Goal: Task Accomplishment & Management: Manage account settings

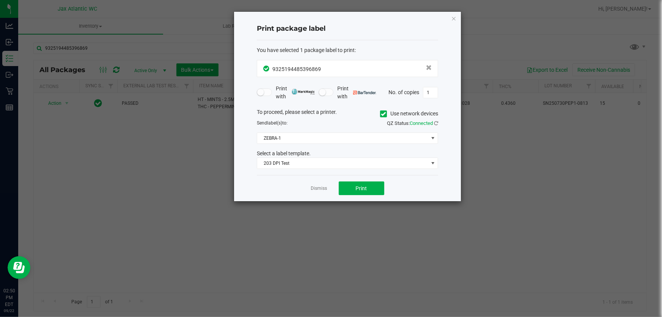
click at [3, 98] on ngb-modal-window "Print package label You have selected 1 package label to print : 93251944853968…" at bounding box center [334, 158] width 668 height 317
click at [316, 188] on link "Dismiss" at bounding box center [319, 188] width 16 height 6
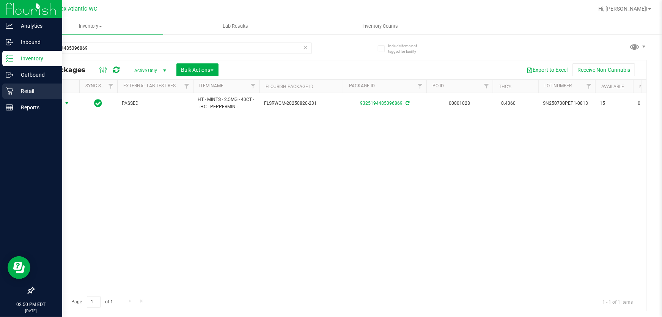
click at [6, 89] on icon at bounding box center [10, 91] width 8 height 8
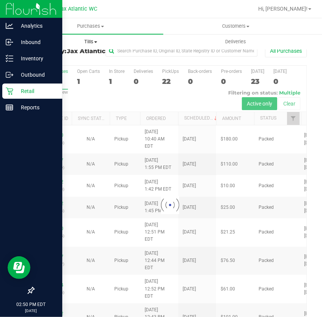
click at [94, 43] on span "Tills" at bounding box center [91, 41] width 144 height 7
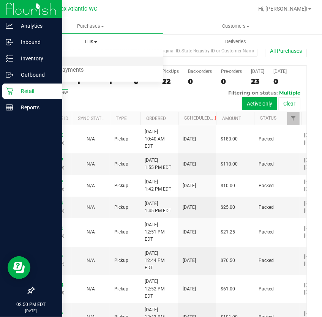
click at [50, 62] on span "Manage tills" at bounding box center [43, 61] width 51 height 6
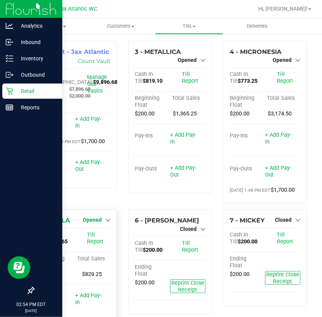
click at [101, 223] on link "Opened" at bounding box center [97, 220] width 28 height 6
click at [95, 238] on div "Close Till" at bounding box center [93, 235] width 56 height 9
click at [94, 238] on link "Close Till" at bounding box center [93, 235] width 21 height 6
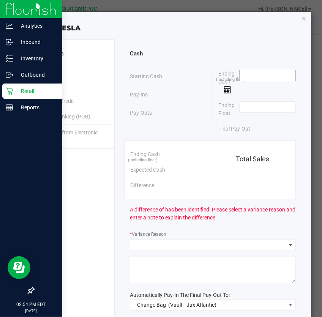
click at [243, 73] on input at bounding box center [268, 75] width 56 height 11
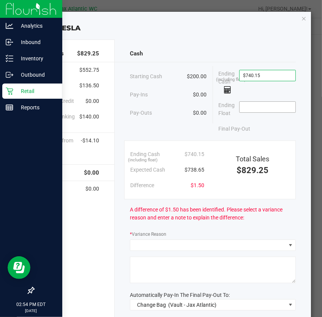
click at [255, 110] on input at bounding box center [268, 107] width 56 height 11
click at [270, 74] on input "740.15" at bounding box center [268, 75] width 56 height 11
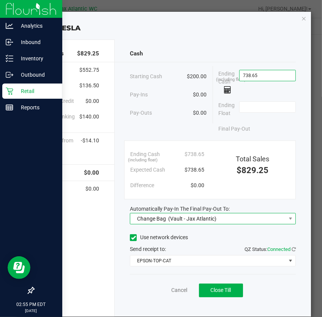
type input "$738.65"
click at [183, 216] on span "(Vault - Jax Atlantic)" at bounding box center [192, 219] width 48 height 6
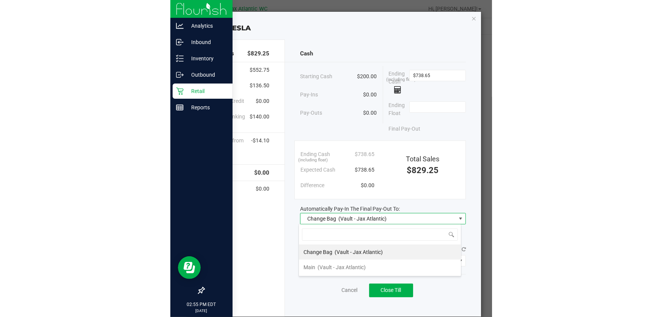
scroll to position [11, 163]
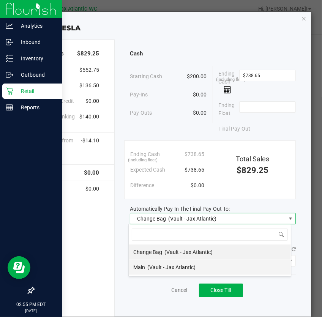
click at [152, 267] on span "(Vault - Jax Atlantic)" at bounding box center [171, 267] width 48 height 6
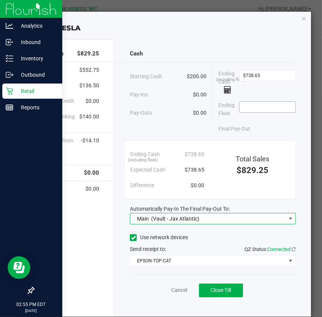
click at [251, 103] on input at bounding box center [268, 107] width 56 height 11
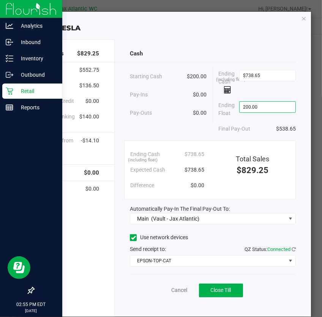
type input "$200.00"
click at [240, 121] on div "Final Pay-Out $538.65" at bounding box center [257, 129] width 77 height 16
click at [223, 292] on span "Close Till" at bounding box center [221, 290] width 21 height 6
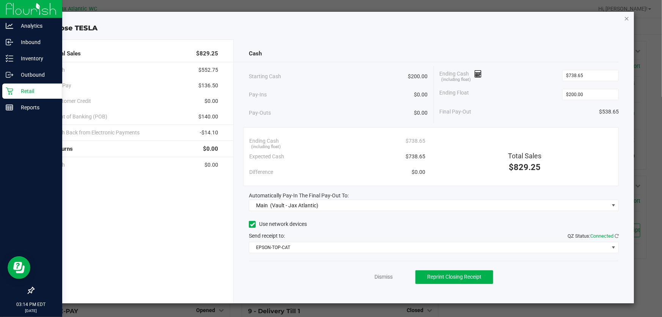
click at [627, 16] on icon "button" at bounding box center [627, 18] width 5 height 9
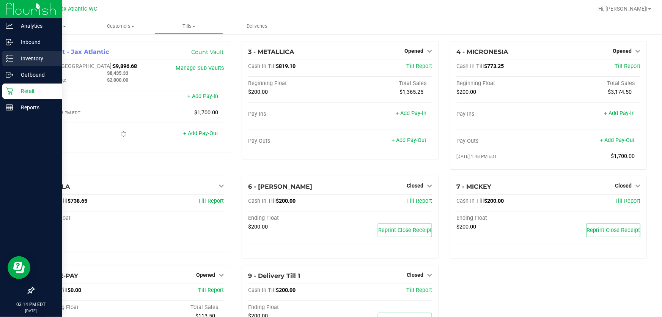
click at [16, 57] on p "Inventory" at bounding box center [36, 58] width 46 height 9
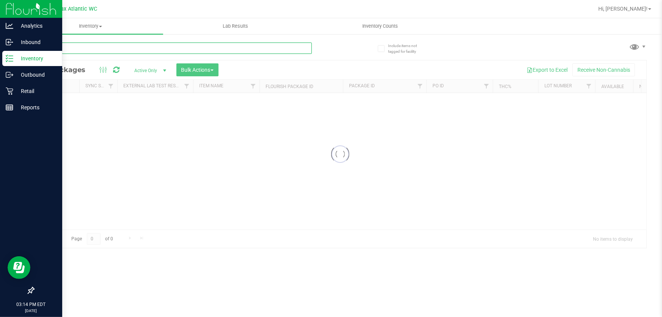
click at [92, 50] on input "text" at bounding box center [172, 48] width 279 height 11
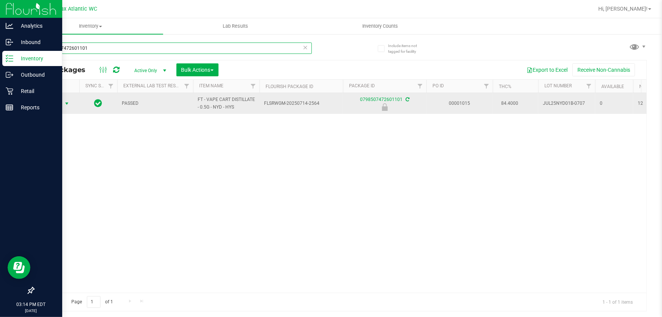
type input "0798507472601101"
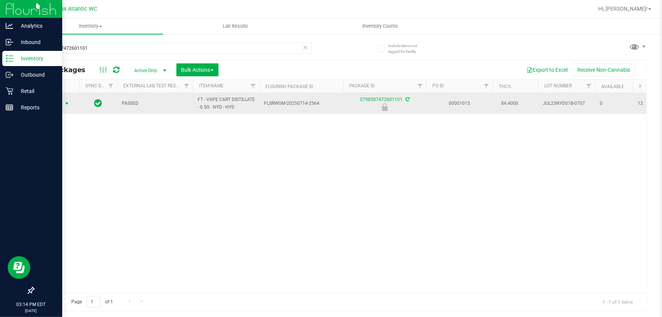
click at [58, 103] on span "Action" at bounding box center [51, 103] width 21 height 11
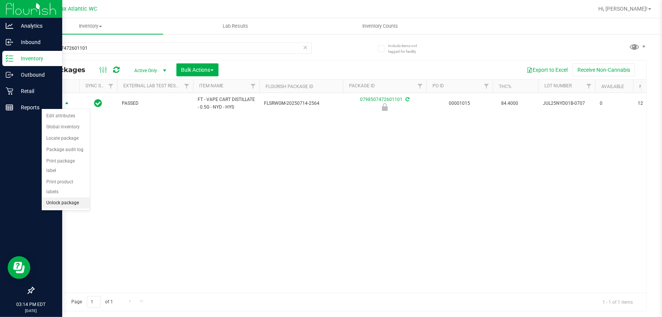
click at [54, 197] on li "Unlock package" at bounding box center [66, 202] width 48 height 11
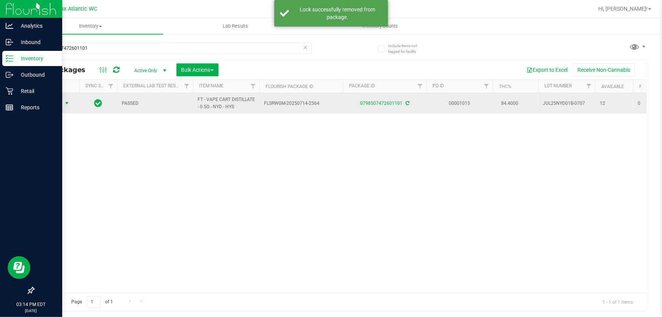
click at [52, 103] on span "Action" at bounding box center [51, 103] width 21 height 11
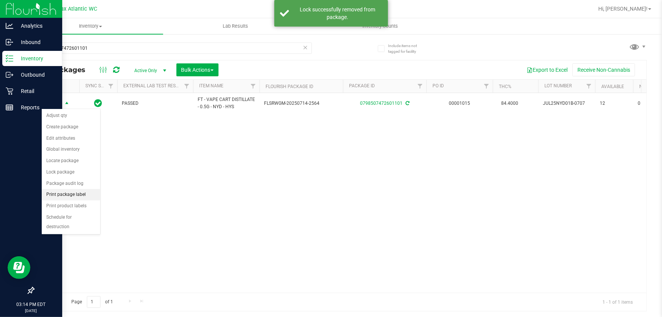
click at [64, 194] on li "Print package label" at bounding box center [71, 194] width 58 height 11
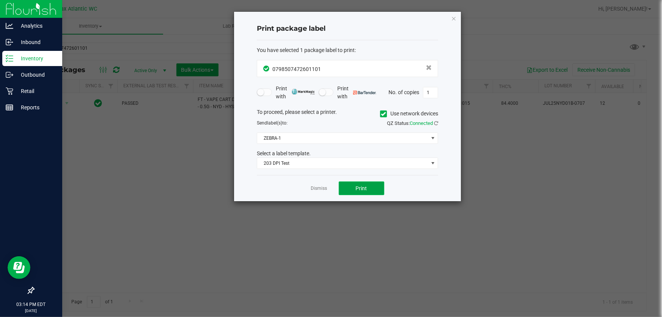
click at [358, 187] on span "Print" at bounding box center [361, 188] width 11 height 6
click at [319, 185] on link "Dismiss" at bounding box center [319, 188] width 16 height 6
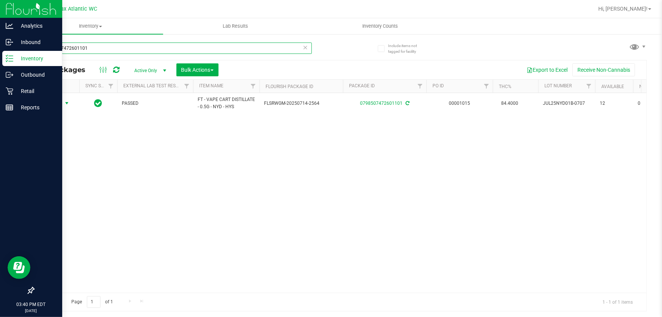
click at [69, 48] on input "0798507472601101" at bounding box center [172, 48] width 279 height 11
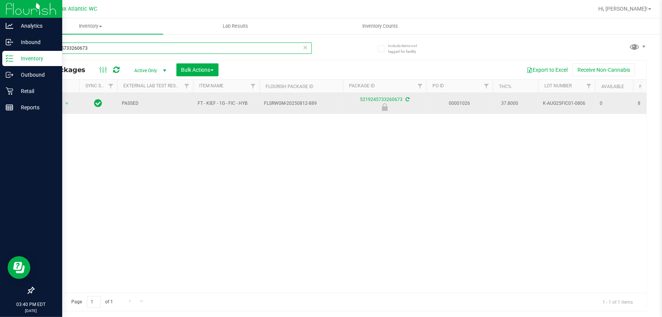
type input "5219245733260673"
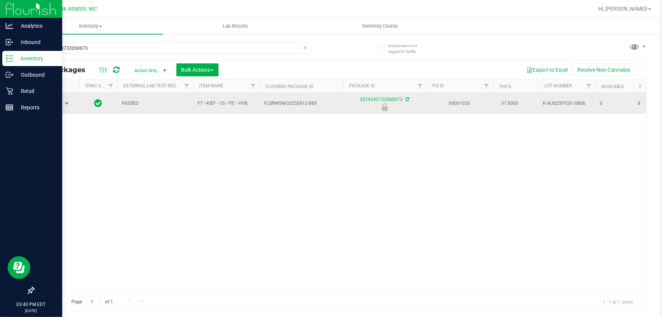
click at [55, 105] on span "Action" at bounding box center [51, 103] width 21 height 11
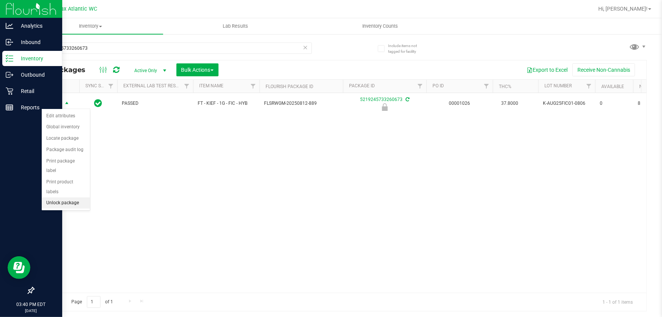
click at [55, 197] on li "Unlock package" at bounding box center [66, 202] width 48 height 11
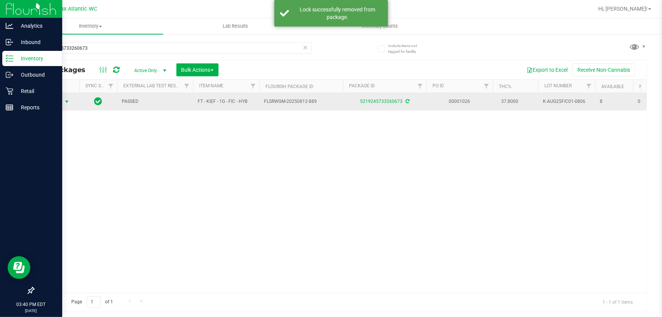
click at [55, 99] on span "Action" at bounding box center [51, 101] width 21 height 11
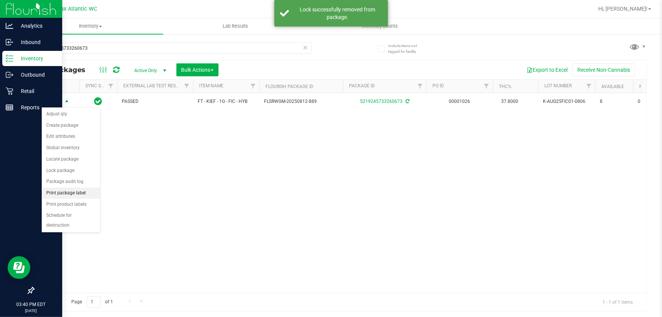
click at [62, 192] on li "Print package label" at bounding box center [71, 193] width 58 height 11
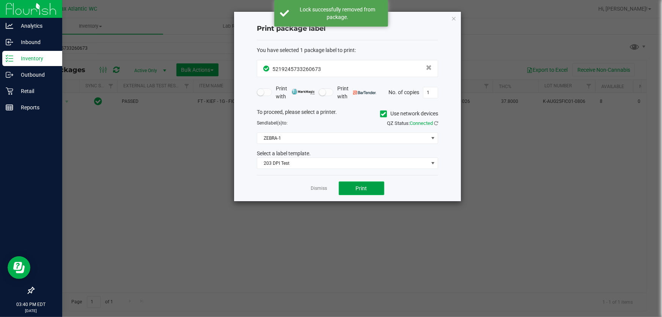
click at [348, 192] on button "Print" at bounding box center [362, 188] width 46 height 14
drag, startPoint x: 456, startPoint y: 18, endPoint x: 452, endPoint y: 19, distance: 3.9
click at [456, 18] on icon "button" at bounding box center [453, 18] width 5 height 9
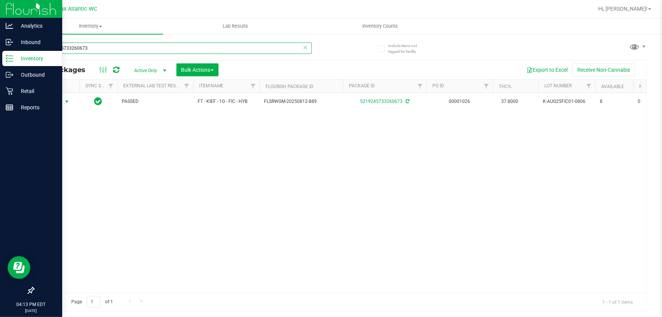
click at [106, 45] on input "5219245733260673" at bounding box center [172, 48] width 279 height 11
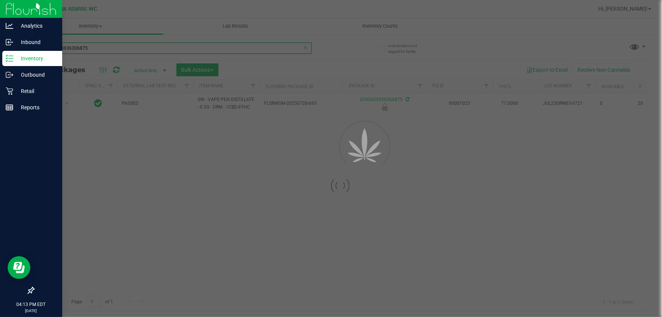
type input "0342605936306875"
click at [63, 98] on div at bounding box center [340, 185] width 613 height 251
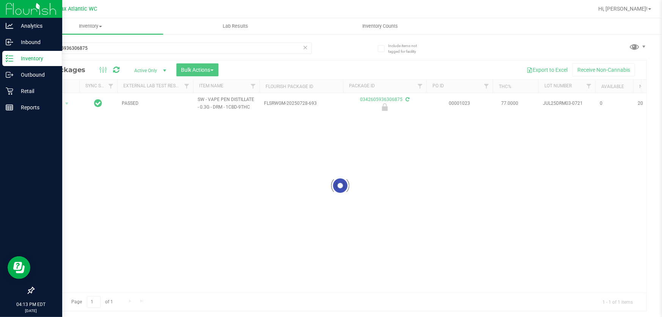
click at [65, 102] on div at bounding box center [340, 185] width 613 height 251
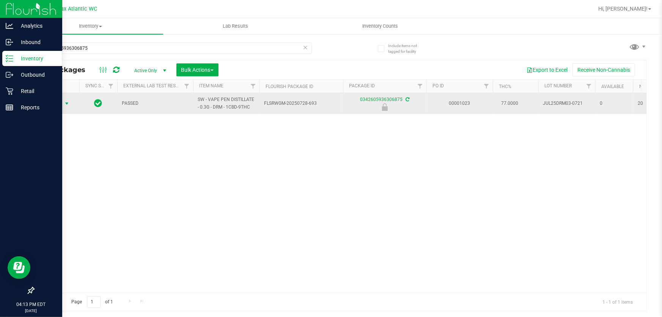
click at [63, 102] on span "select" at bounding box center [66, 103] width 9 height 11
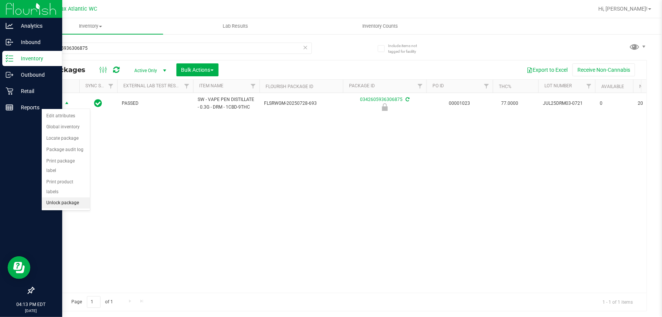
click at [73, 197] on li "Unlock package" at bounding box center [66, 202] width 48 height 11
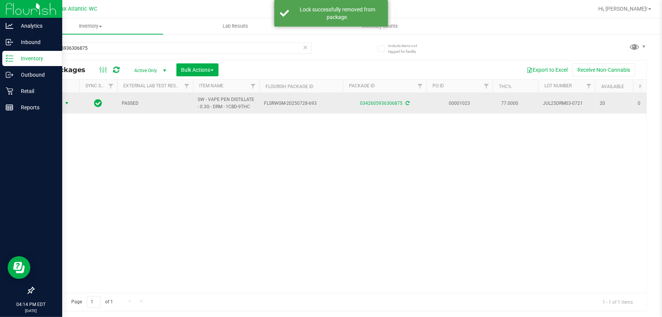
click at [57, 103] on span "Action" at bounding box center [51, 103] width 21 height 11
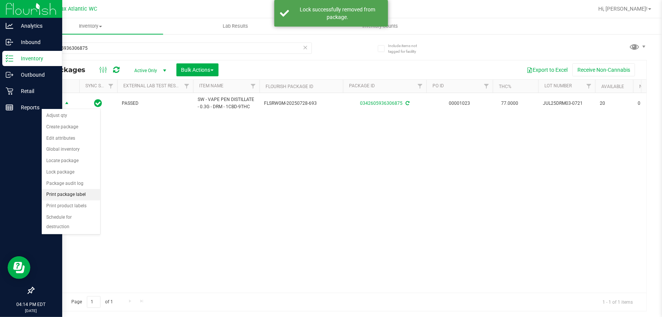
click at [82, 191] on li "Print package label" at bounding box center [71, 194] width 58 height 11
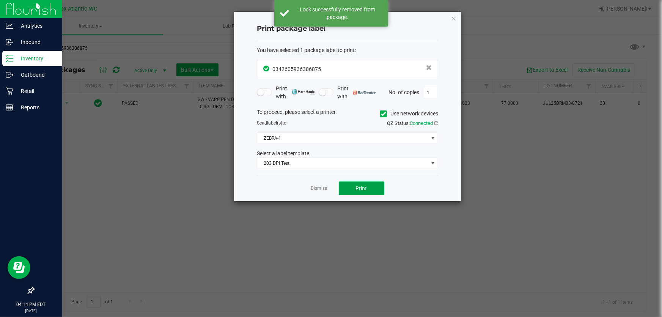
click at [362, 189] on span "Print" at bounding box center [361, 188] width 11 height 6
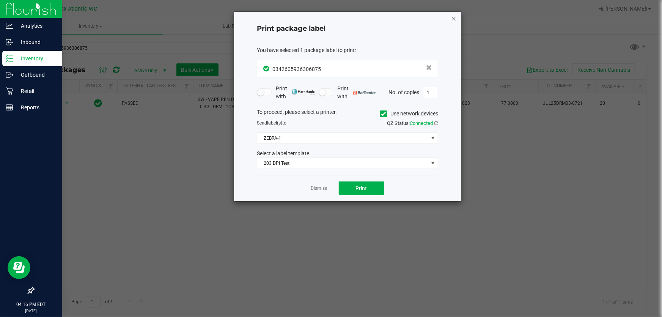
click at [456, 18] on icon "button" at bounding box center [453, 18] width 5 height 9
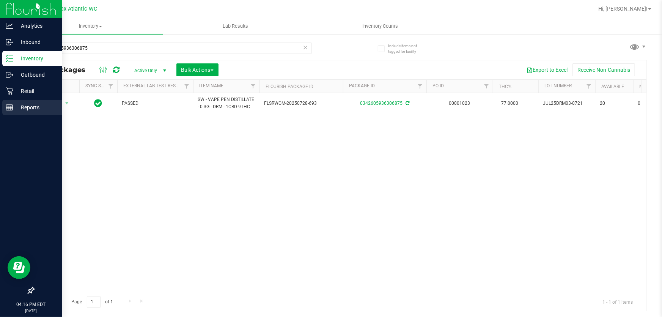
click at [8, 109] on icon at bounding box center [10, 108] width 8 height 8
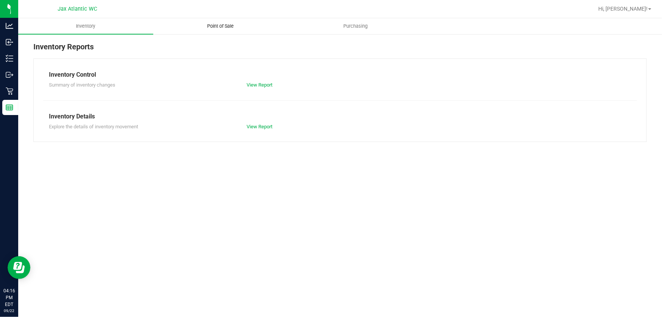
click at [222, 24] on span "Point of Sale" at bounding box center [220, 26] width 47 height 7
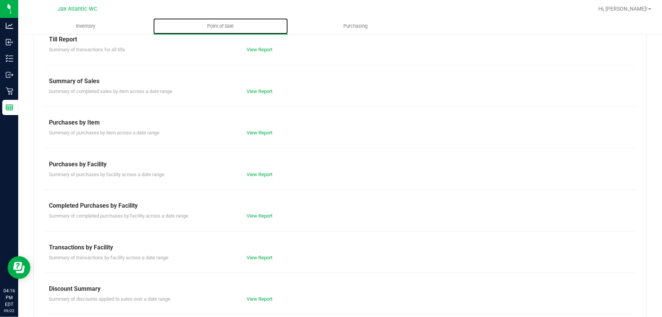
scroll to position [69, 0]
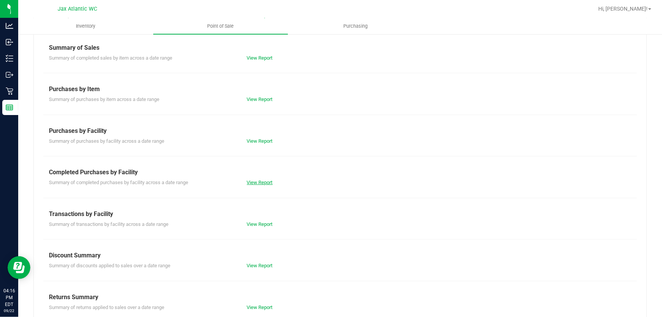
click at [262, 180] on link "View Report" at bounding box center [260, 183] width 26 height 6
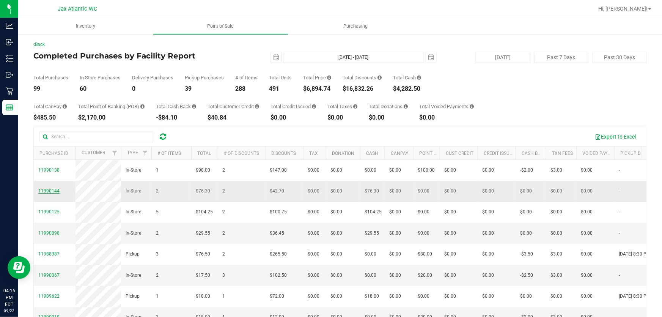
click at [53, 194] on span "11990144" at bounding box center [48, 190] width 21 height 5
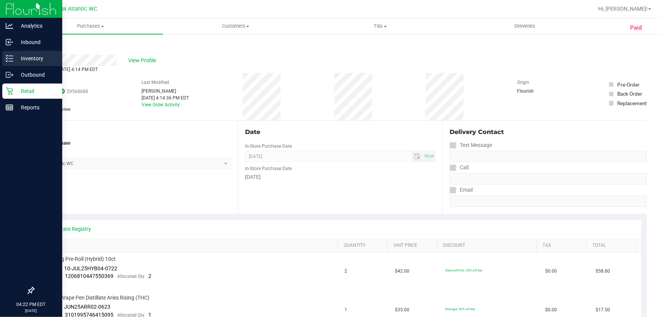
click at [12, 56] on icon at bounding box center [10, 59] width 8 height 8
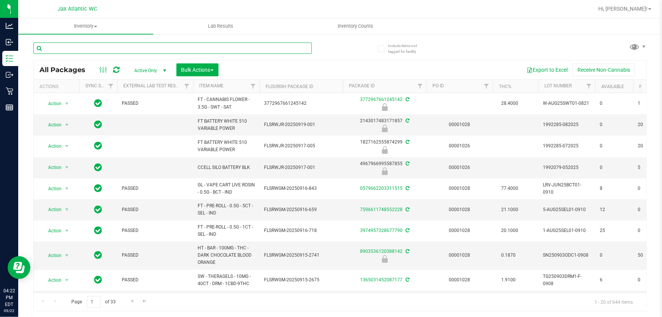
click at [118, 45] on input "text" at bounding box center [172, 48] width 279 height 11
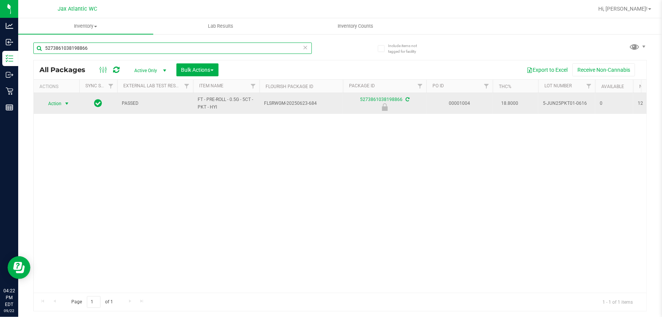
type input "5273861038198866"
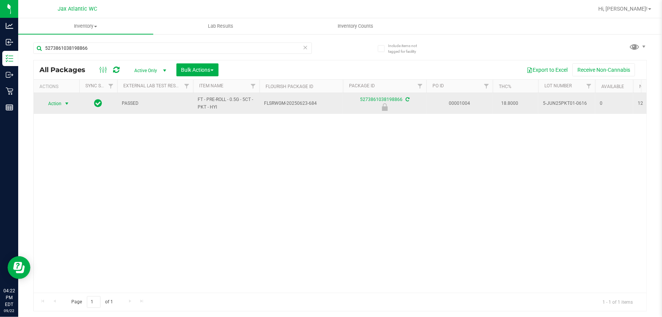
click at [66, 106] on span "select" at bounding box center [67, 104] width 6 height 6
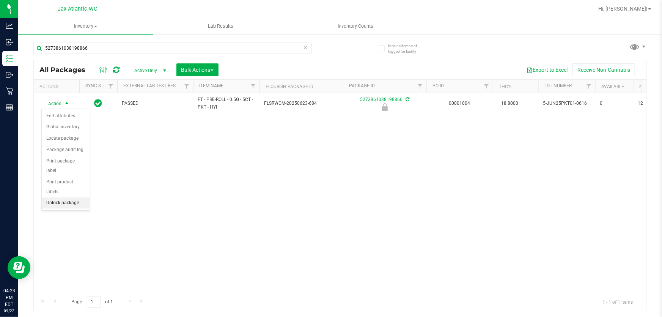
drag, startPoint x: 77, startPoint y: 193, endPoint x: 84, endPoint y: 172, distance: 22.6
click at [77, 197] on li "Unlock package" at bounding box center [66, 202] width 48 height 11
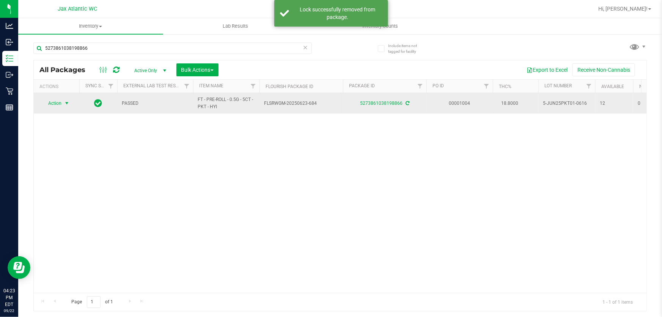
click at [59, 106] on span "Action" at bounding box center [51, 103] width 21 height 11
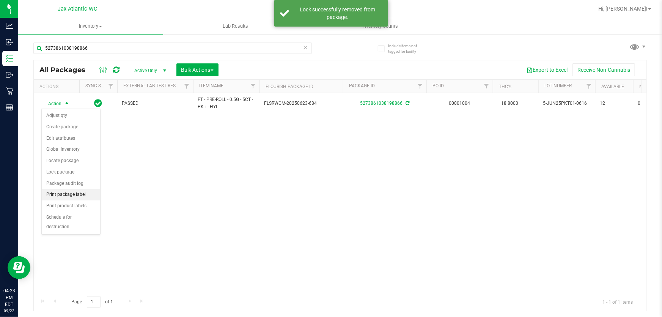
click at [84, 192] on li "Print package label" at bounding box center [71, 194] width 58 height 11
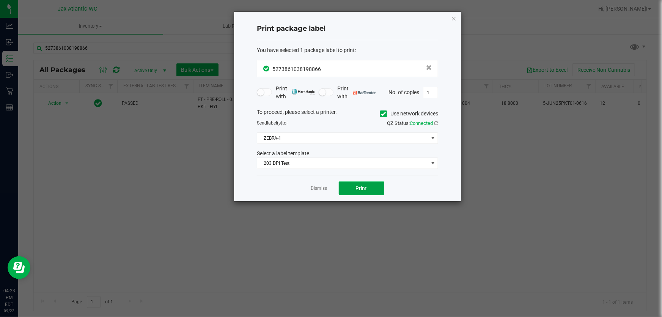
click at [348, 187] on button "Print" at bounding box center [362, 188] width 46 height 14
click at [314, 188] on link "Dismiss" at bounding box center [319, 188] width 16 height 6
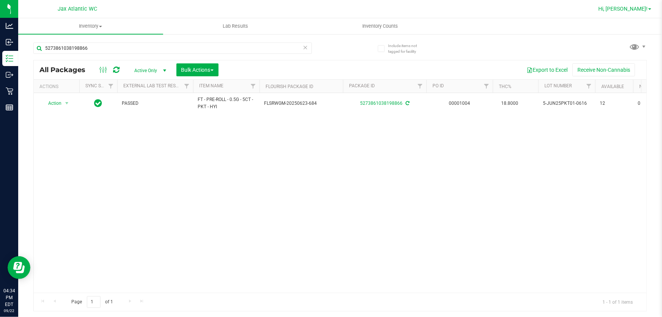
click at [630, 8] on span "Hi, [PERSON_NAME]!" at bounding box center [623, 9] width 49 height 6
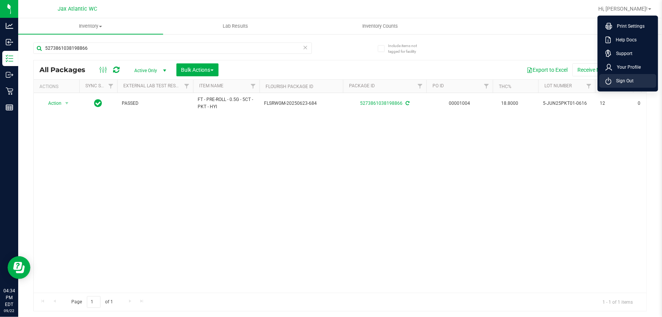
click at [615, 83] on span "Sign Out" at bounding box center [623, 81] width 22 height 8
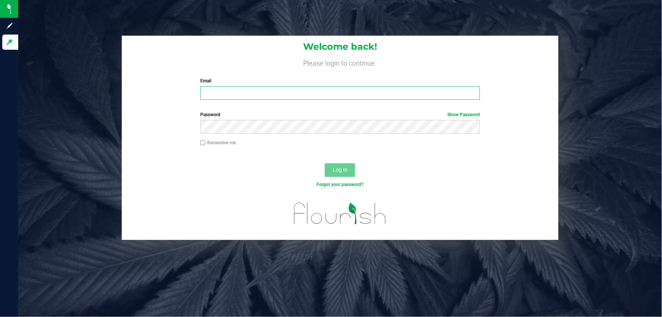
click at [280, 95] on input "Email" at bounding box center [340, 93] width 280 height 14
type input "[EMAIL_ADDRESS][DOMAIN_NAME]"
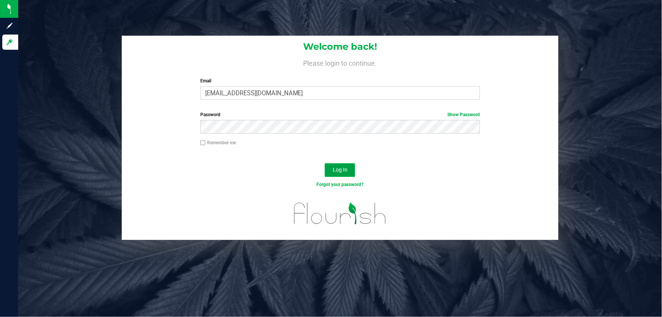
click at [338, 169] on span "Log In" at bounding box center [340, 170] width 15 height 6
